Goal: Task Accomplishment & Management: Use online tool/utility

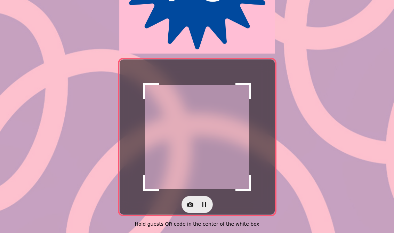
scroll to position [131, 0]
click at [189, 204] on button "button" at bounding box center [190, 204] width 14 height 14
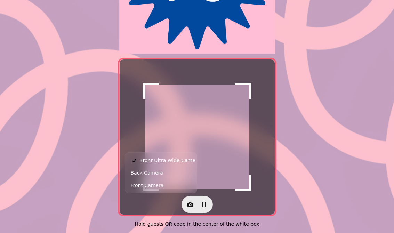
click at [137, 176] on span "Back Camera" at bounding box center [147, 173] width 32 height 8
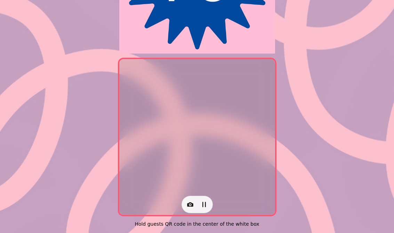
click at [187, 201] on icon "button" at bounding box center [190, 204] width 7 height 7
click at [167, 184] on button "Front Camera" at bounding box center [161, 185] width 69 height 13
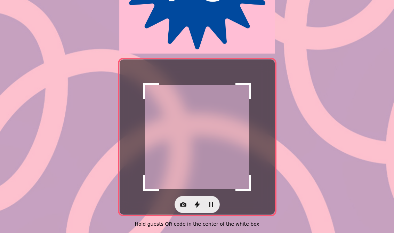
click at [186, 201] on icon "button" at bounding box center [183, 204] width 7 height 7
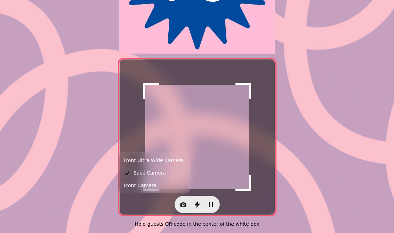
click at [316, 108] on div "Scanner paused Hold guests QR code in the center of the white box" at bounding box center [197, 53] width 394 height 360
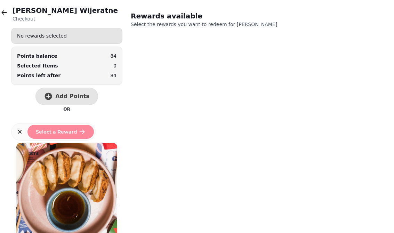
click at [83, 98] on span "Add Points" at bounding box center [72, 96] width 34 height 6
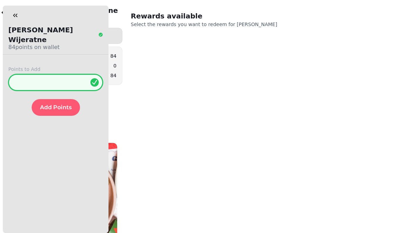
click at [65, 74] on input "*" at bounding box center [55, 82] width 95 height 17
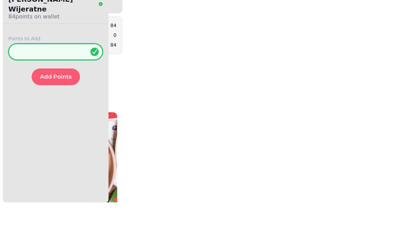
type input "**"
click at [58, 105] on span "Add Points" at bounding box center [56, 108] width 32 height 6
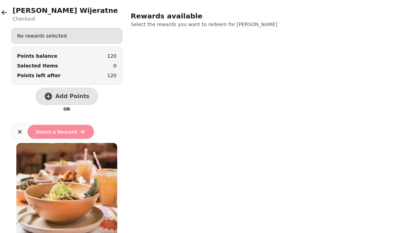
click at [8, 14] on button "button" at bounding box center [4, 13] width 14 height 14
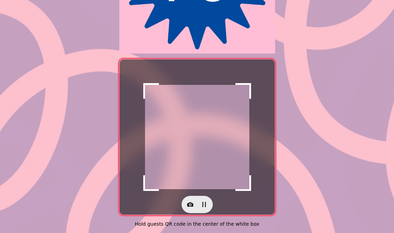
scroll to position [131, 0]
click at [189, 201] on icon "button" at bounding box center [190, 204] width 7 height 7
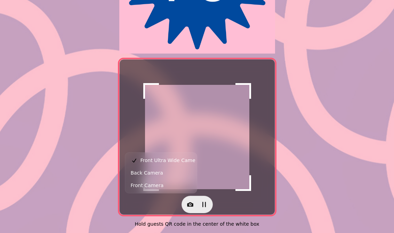
click at [173, 175] on button "Back Camera" at bounding box center [161, 172] width 69 height 13
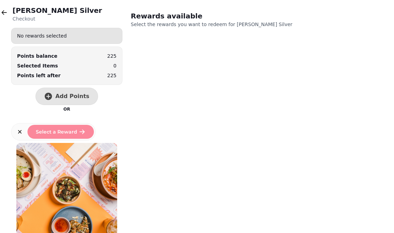
click at [77, 98] on span "Add Points" at bounding box center [72, 96] width 34 height 6
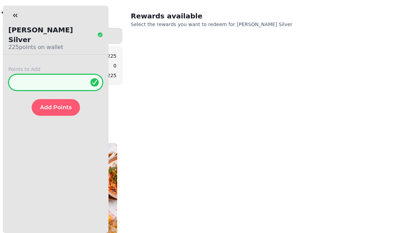
click at [61, 74] on input "*" at bounding box center [55, 82] width 95 height 17
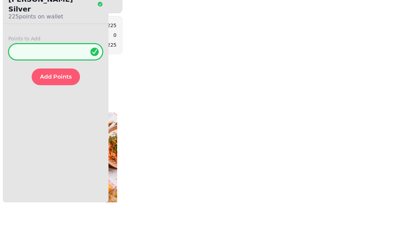
type input "**"
click at [71, 99] on button "Add Points" at bounding box center [56, 107] width 48 height 17
